Goal: Find specific page/section

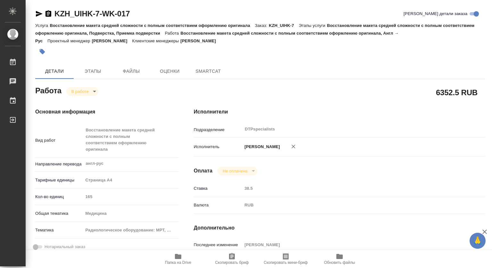
type textarea "x"
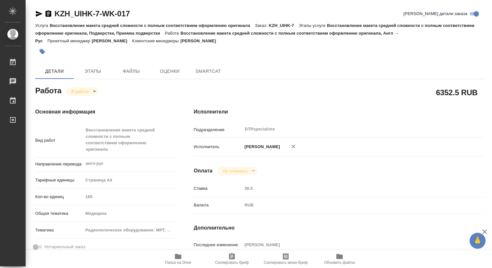
type textarea "x"
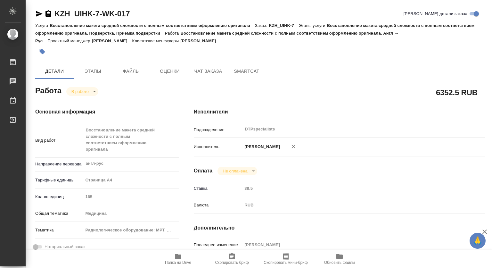
click at [177, 255] on icon "button" at bounding box center [178, 256] width 6 height 5
type textarea "x"
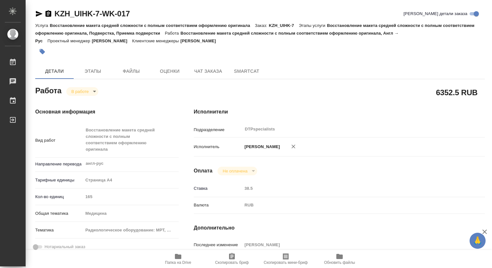
type textarea "x"
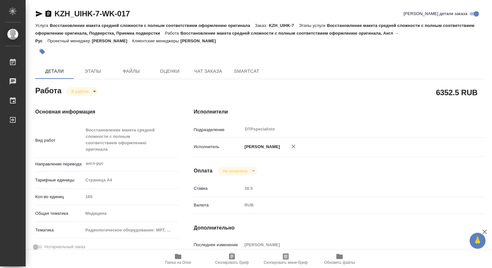
type textarea "x"
